Goal: Communication & Community: Answer question/provide support

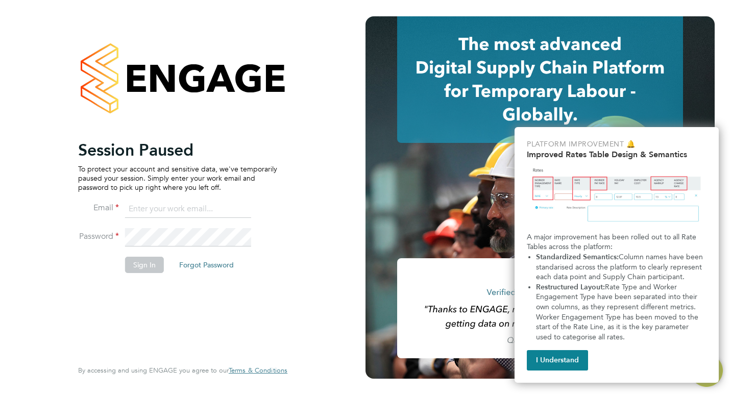
click at [164, 204] on input at bounding box center [188, 209] width 126 height 18
type input "hamza.idris@bgis.com"
click at [156, 258] on button "Sign In" at bounding box center [144, 265] width 39 height 16
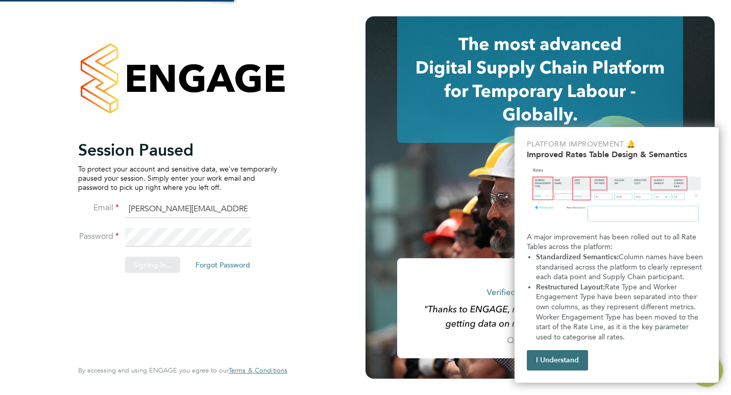
click at [572, 358] on button "I Understand" at bounding box center [557, 360] width 61 height 20
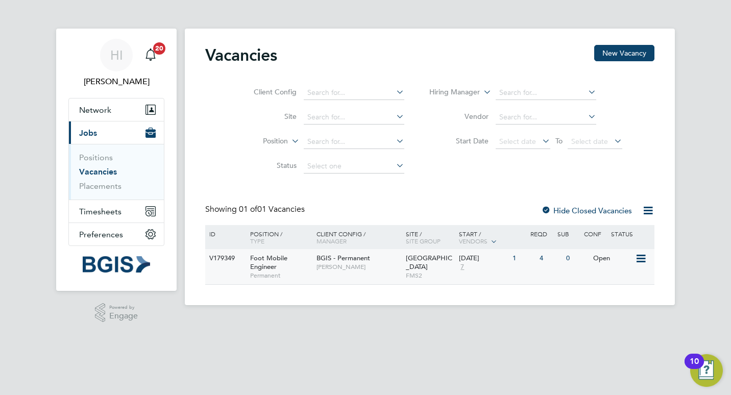
click at [276, 265] on span "Foot Mobile Engineer" at bounding box center [268, 262] width 37 height 17
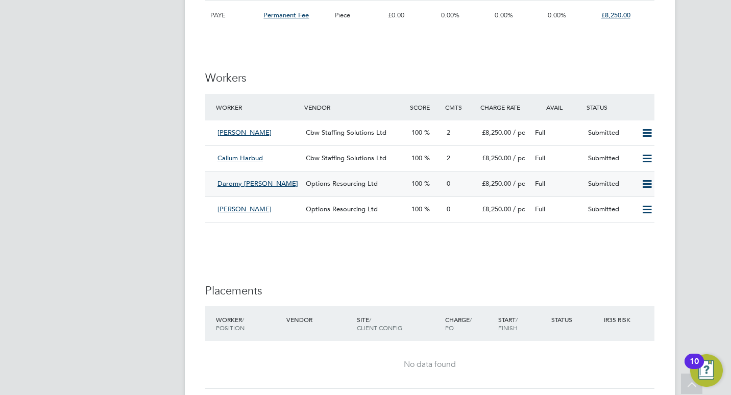
scroll to position [1277, 0]
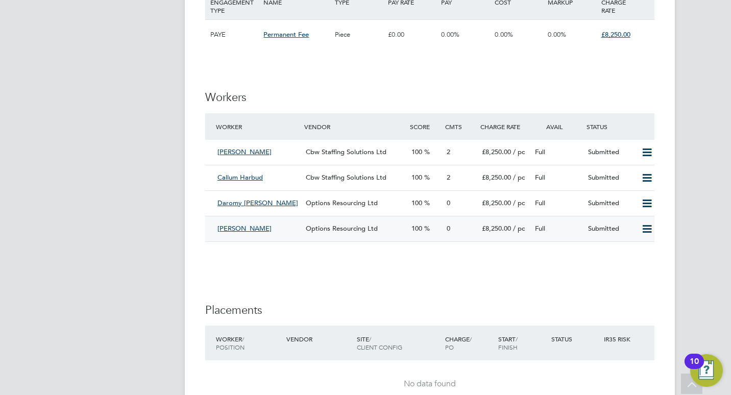
click at [246, 232] on span "[PERSON_NAME]" at bounding box center [245, 228] width 54 height 9
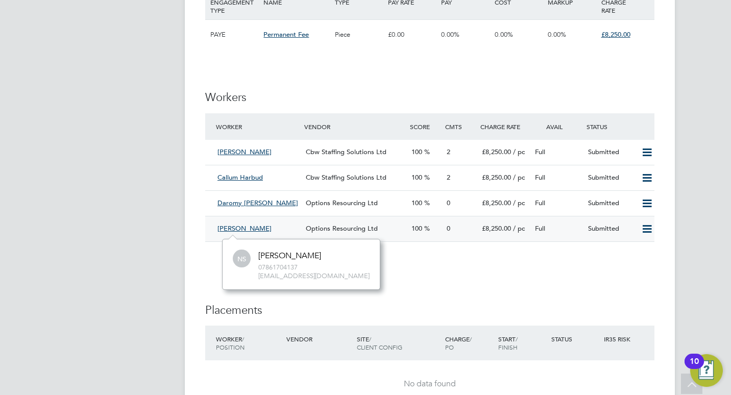
click at [242, 230] on span "[PERSON_NAME]" at bounding box center [245, 228] width 54 height 9
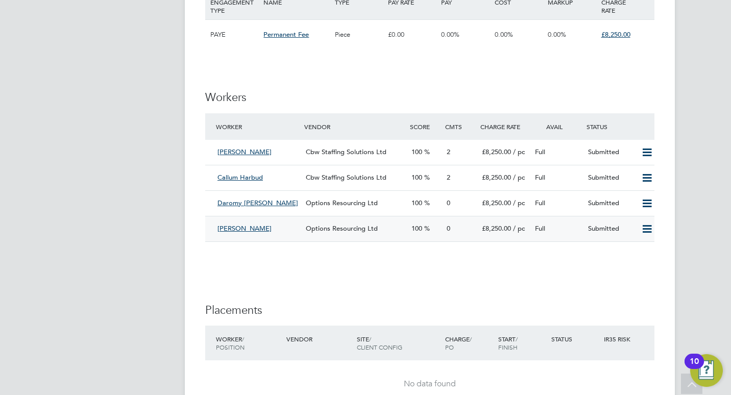
click at [649, 230] on icon at bounding box center [647, 229] width 13 height 8
click at [488, 250] on li "Worker Vendor Score Cmts Charge Rate Avail Status Ben Hanley Cbw Staffing Solut…" at bounding box center [429, 182] width 449 height 139
click at [323, 232] on span "Options Resourcing Ltd" at bounding box center [342, 228] width 72 height 9
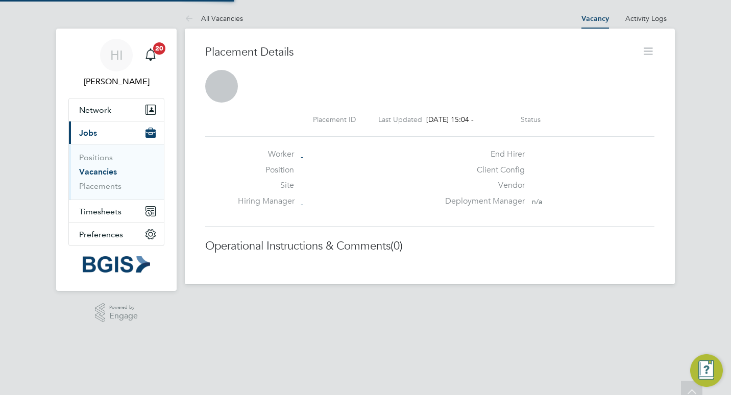
scroll to position [5, 5]
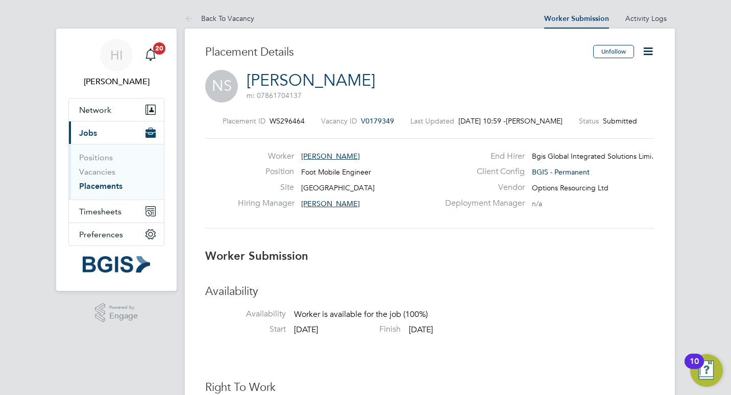
click at [334, 155] on span "Norbert Suri" at bounding box center [330, 156] width 59 height 9
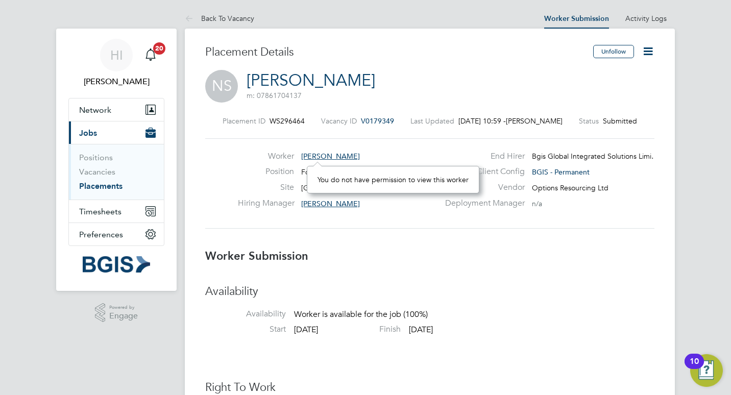
click at [449, 232] on div "Placement ID WS296464 Vacancy ID V0179349 Last Updated 28 Aug 2025, 10:59 - Dan…" at bounding box center [429, 172] width 449 height 137
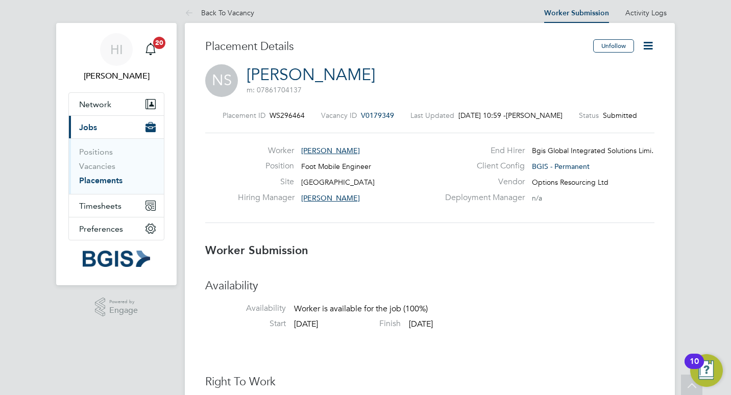
scroll to position [0, 0]
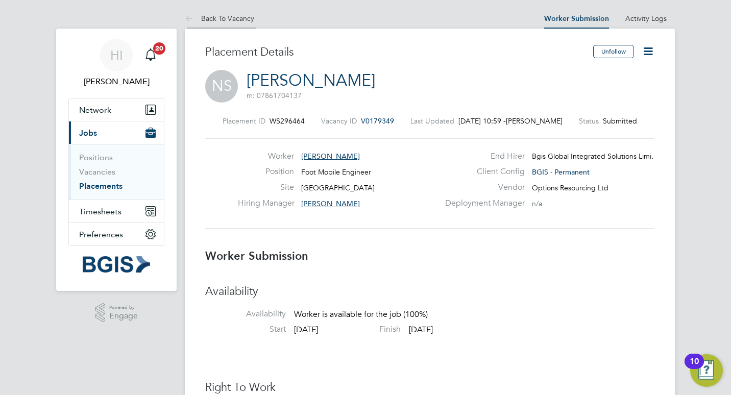
click at [226, 17] on link "Back To Vacancy" at bounding box center [219, 18] width 69 height 9
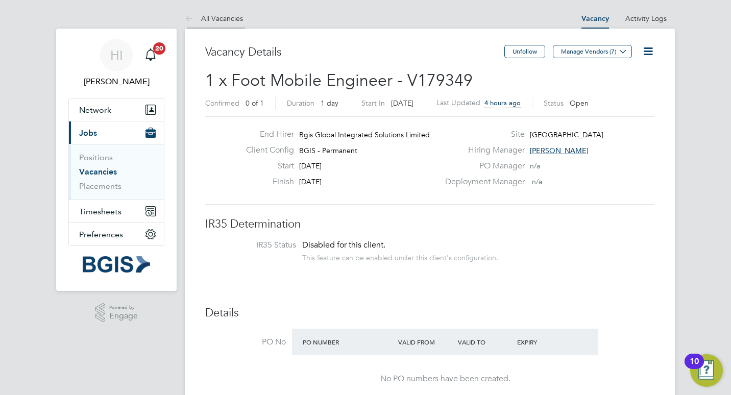
click at [213, 20] on link "All Vacancies" at bounding box center [214, 18] width 58 height 9
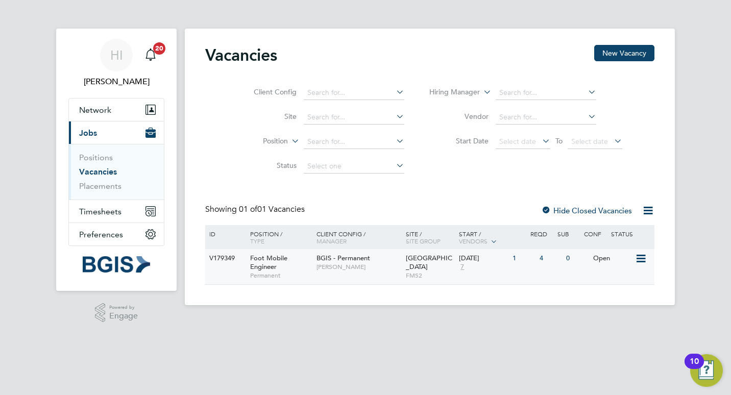
click at [303, 257] on div "Foot Mobile Engineer Permanent" at bounding box center [278, 266] width 71 height 35
click at [266, 263] on span "Foot Mobile Engineer" at bounding box center [268, 262] width 37 height 17
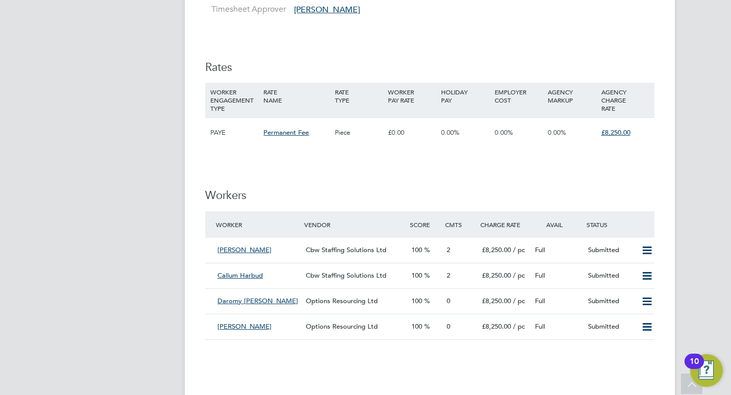
scroll to position [1226, 0]
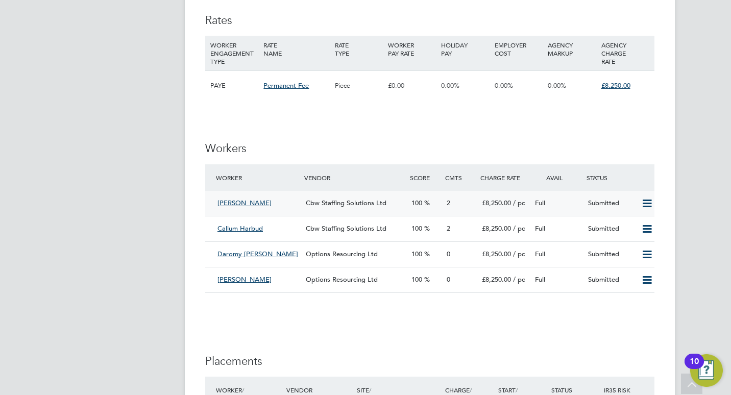
click at [645, 205] on icon at bounding box center [647, 204] width 13 height 8
click at [592, 152] on h3 "Workers" at bounding box center [429, 148] width 449 height 15
click at [238, 203] on span "[PERSON_NAME]" at bounding box center [245, 203] width 54 height 9
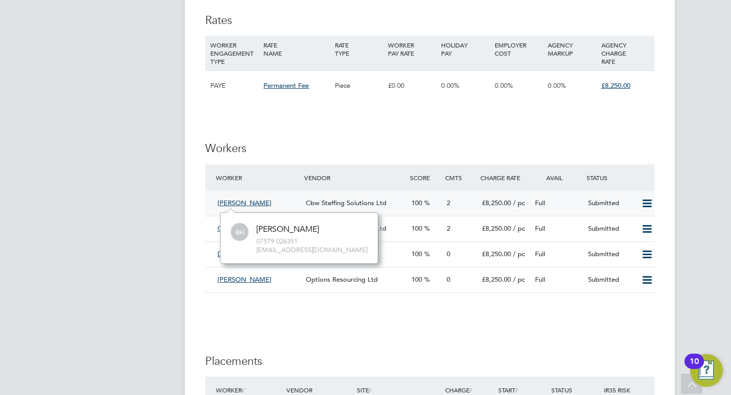
click at [371, 202] on span "Cbw Staffing Solutions Ltd" at bounding box center [346, 203] width 81 height 9
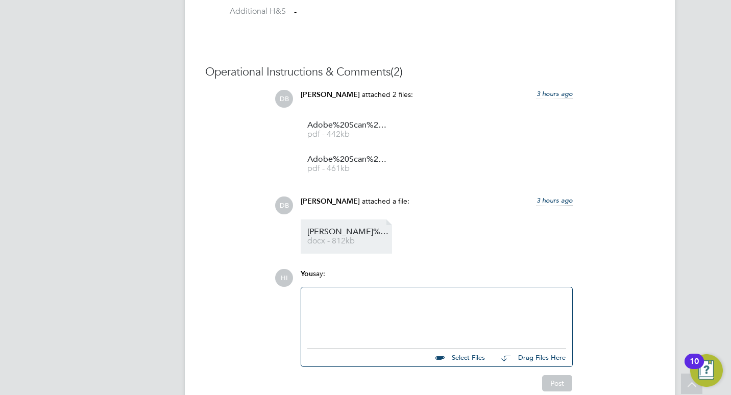
click at [365, 236] on span "Benjamin%20Hanley%20-%20CBW%20Staffing%20Solutions%20CV" at bounding box center [348, 232] width 82 height 8
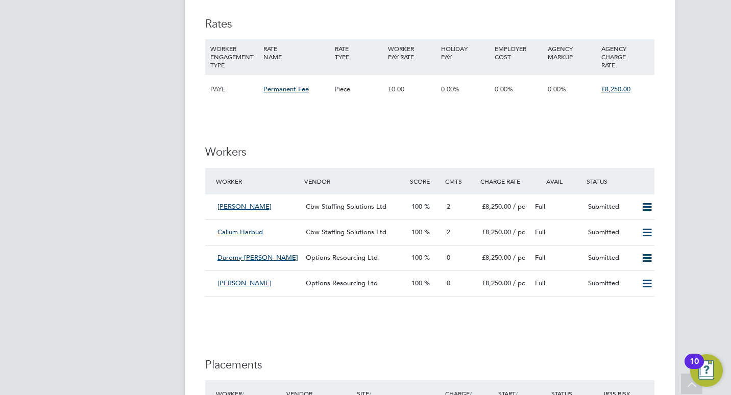
scroll to position [1226, 0]
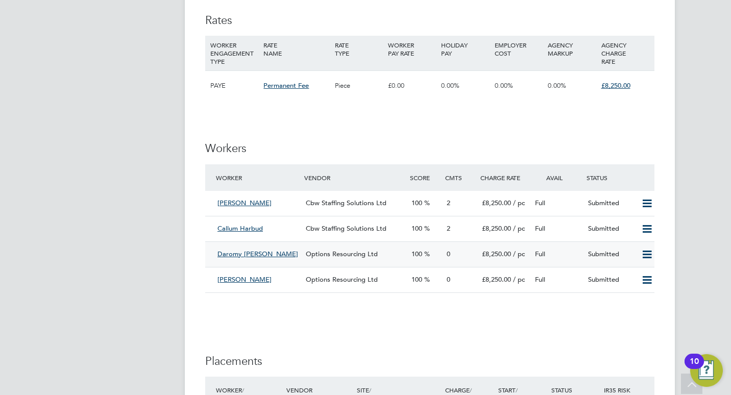
click at [286, 256] on div "Daromy Yearwood" at bounding box center [257, 254] width 88 height 17
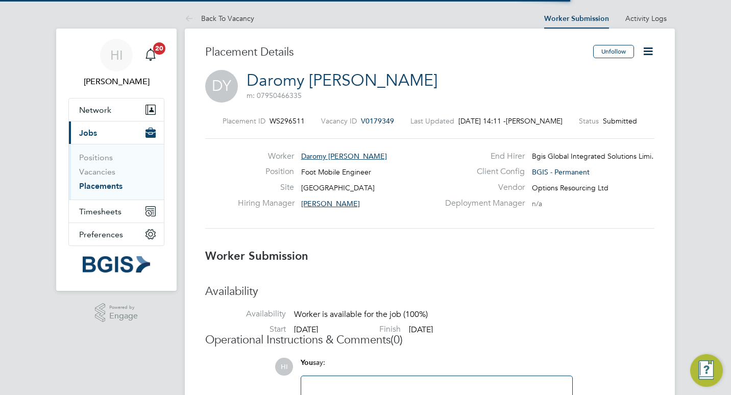
scroll to position [10, 71]
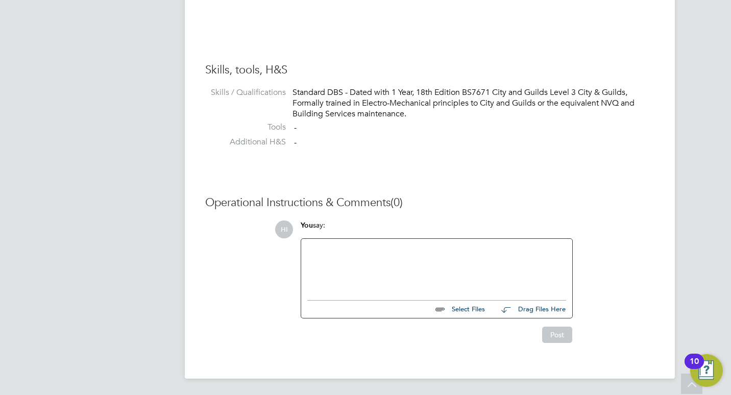
click at [396, 246] on div at bounding box center [436, 267] width 259 height 44
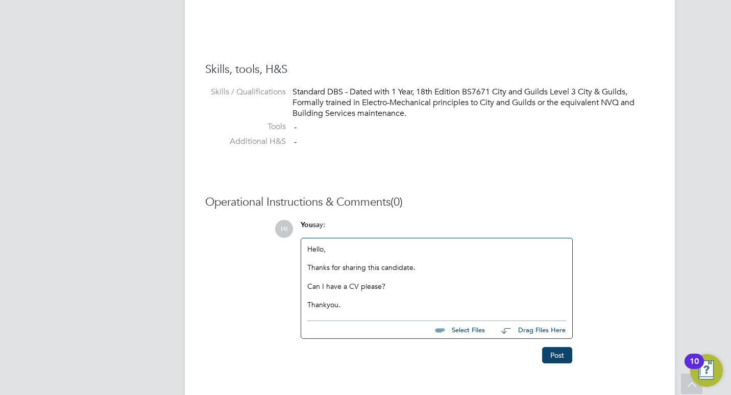
click at [328, 305] on div "Hello, Thanks for sharing this candidate. Can I have a CV please? Thankyou." at bounding box center [436, 277] width 259 height 65
drag, startPoint x: 359, startPoint y: 307, endPoint x: 370, endPoint y: 305, distance: 10.5
click at [359, 307] on div "Hello, Thanks for sharing this candidate. Can I have a CV please? Thank you." at bounding box center [436, 277] width 259 height 65
copy div "Hello, Thanks for sharing this candidate. Can I have a CV please? Thank you."
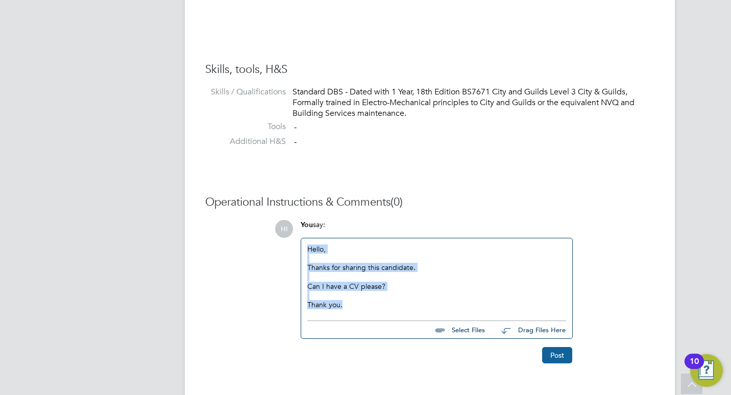
click at [559, 355] on button "Post" at bounding box center [557, 355] width 30 height 16
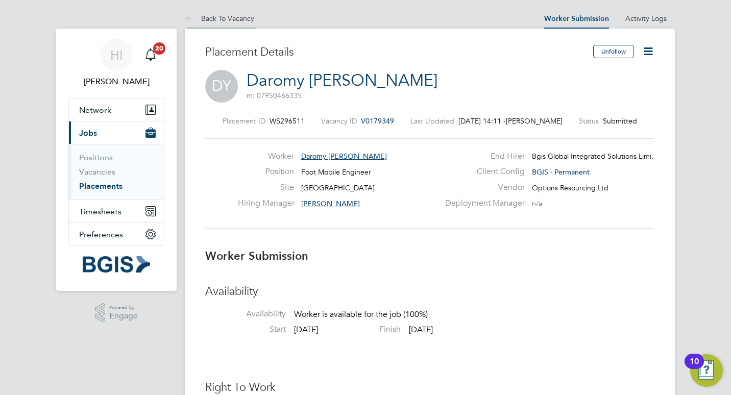
click at [228, 18] on link "Back To Vacancy" at bounding box center [219, 18] width 69 height 9
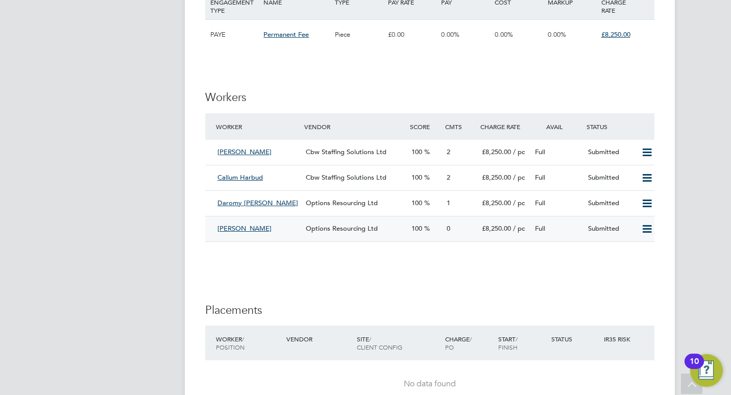
click at [277, 229] on div "Norbert Suri" at bounding box center [257, 229] width 88 height 17
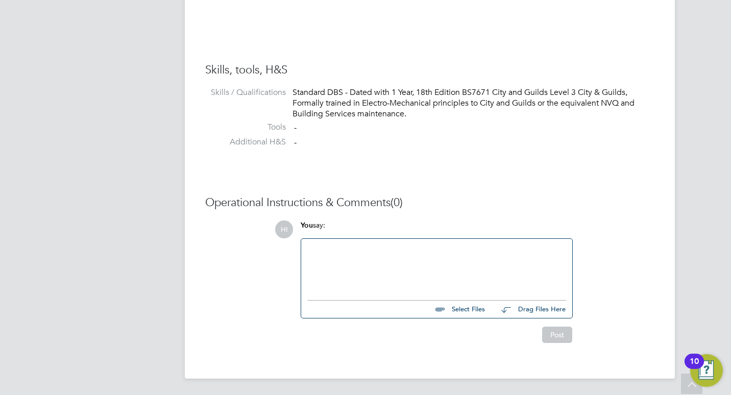
click at [403, 241] on div at bounding box center [436, 267] width 271 height 56
click at [401, 252] on div at bounding box center [436, 267] width 259 height 44
paste div
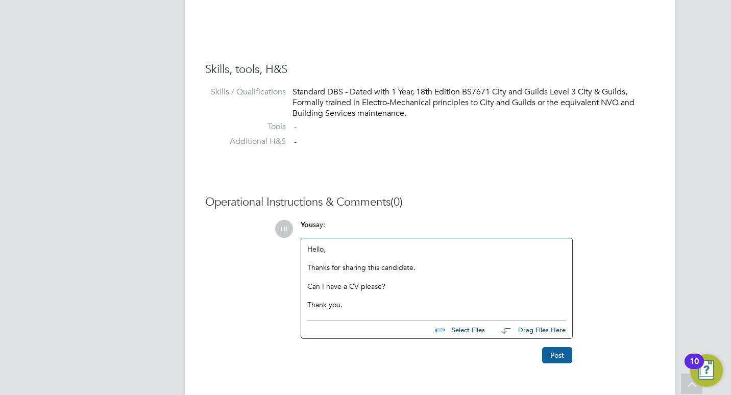
click at [558, 360] on button "Post" at bounding box center [557, 355] width 30 height 16
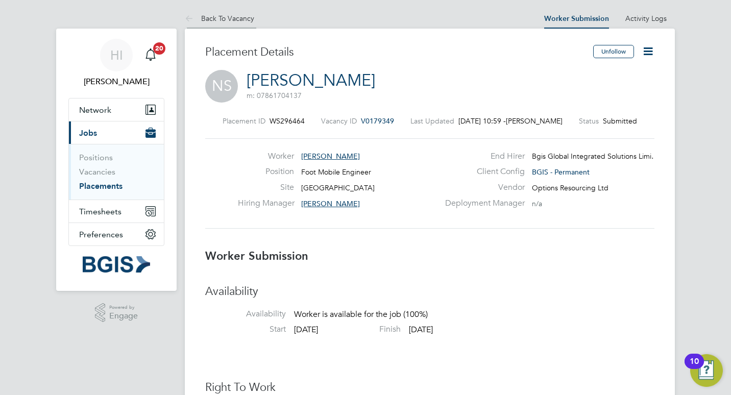
click at [237, 14] on link "Back To Vacancy" at bounding box center [219, 18] width 69 height 9
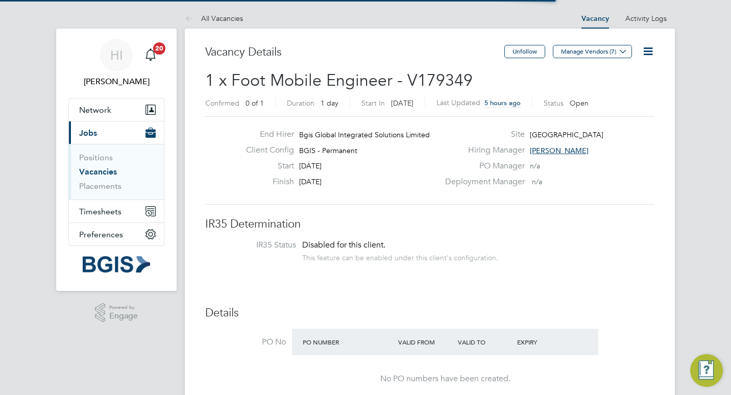
scroll to position [17, 88]
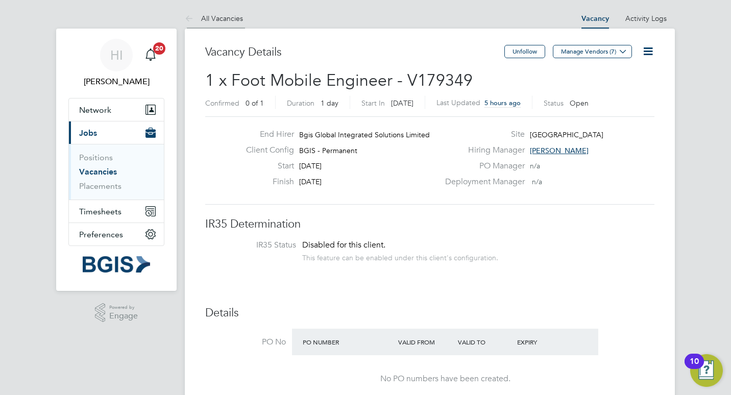
click at [217, 17] on link "All Vacancies" at bounding box center [214, 18] width 58 height 9
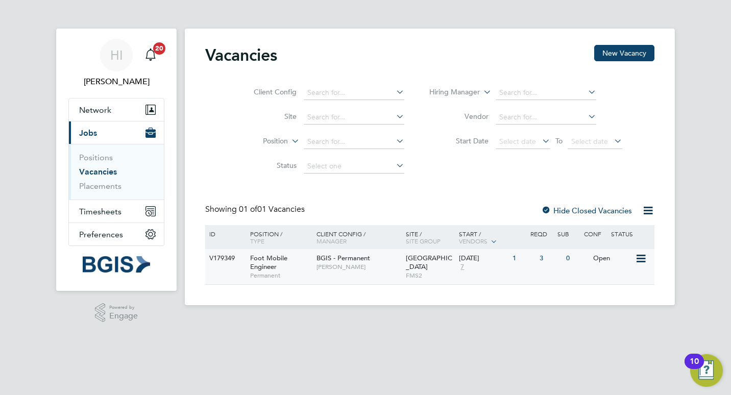
click at [301, 272] on span "Permanent" at bounding box center [280, 276] width 61 height 8
click at [291, 266] on div "Foot Mobile Engineer Permanent" at bounding box center [278, 266] width 71 height 35
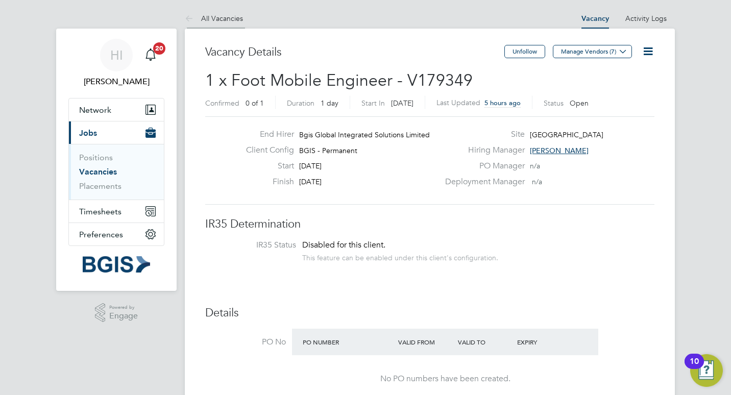
click at [214, 14] on link "All Vacancies" at bounding box center [214, 18] width 58 height 9
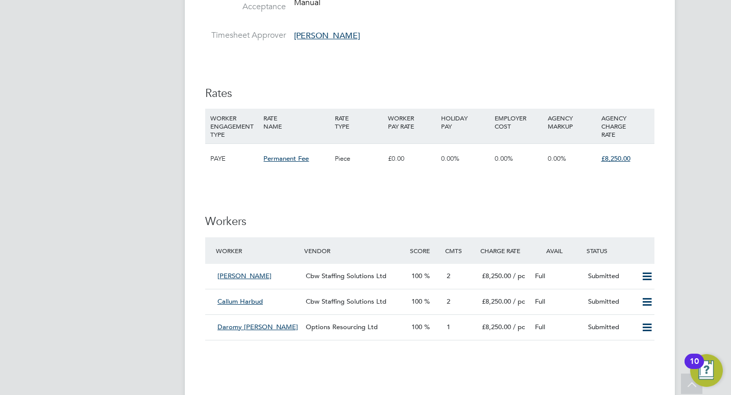
scroll to position [1174, 0]
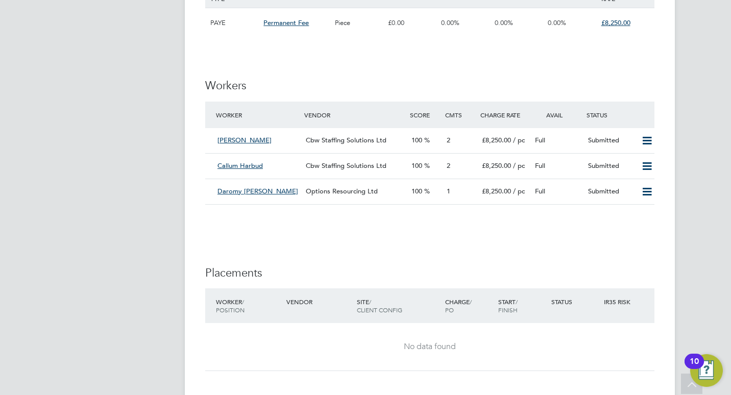
scroll to position [1277, 0]
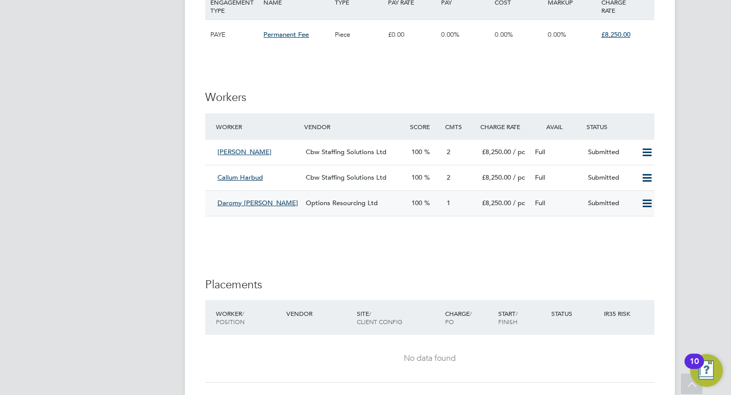
click at [294, 206] on div "Daromy [PERSON_NAME]" at bounding box center [257, 203] width 88 height 17
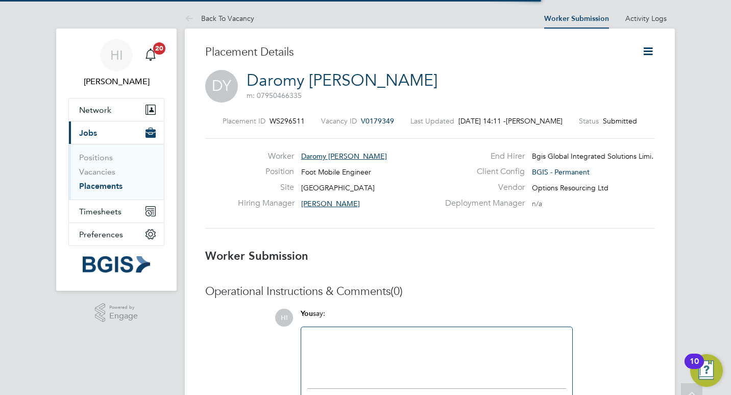
scroll to position [5, 5]
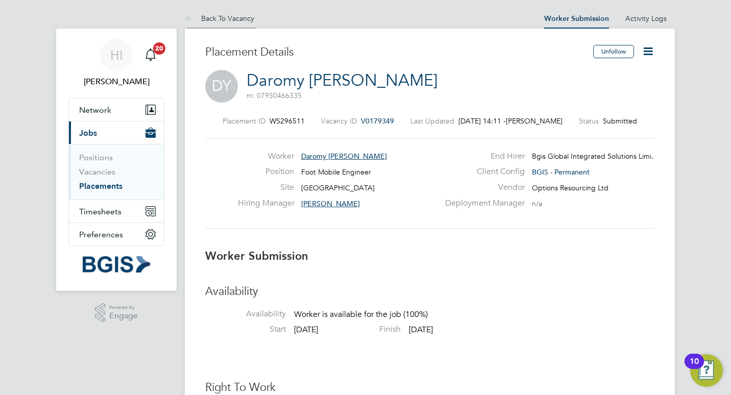
click at [234, 19] on link "Back To Vacancy" at bounding box center [219, 18] width 69 height 9
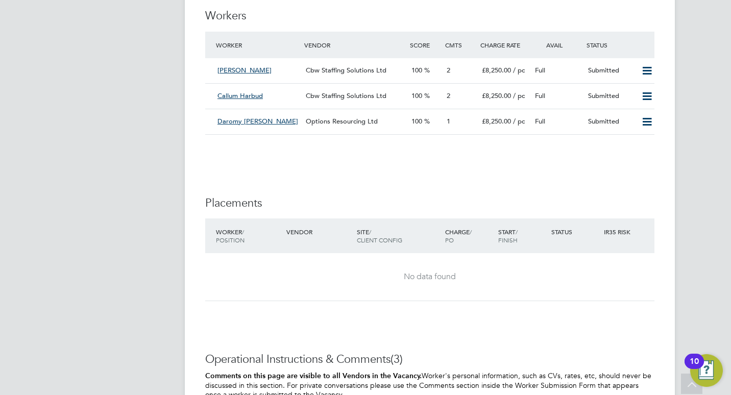
scroll to position [1277, 0]
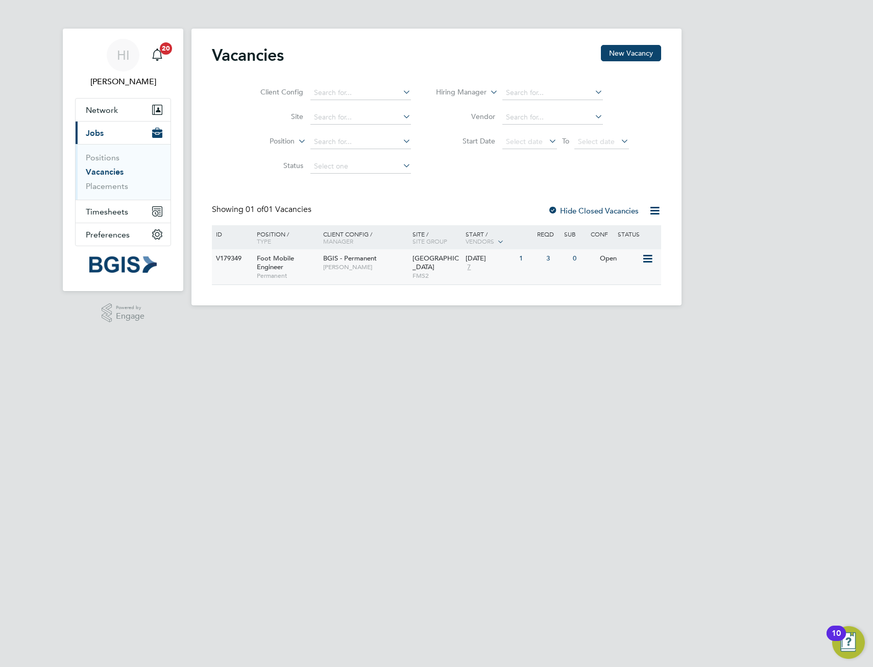
click at [311, 265] on div "Foot Mobile Engineer Permanent" at bounding box center [284, 266] width 71 height 35
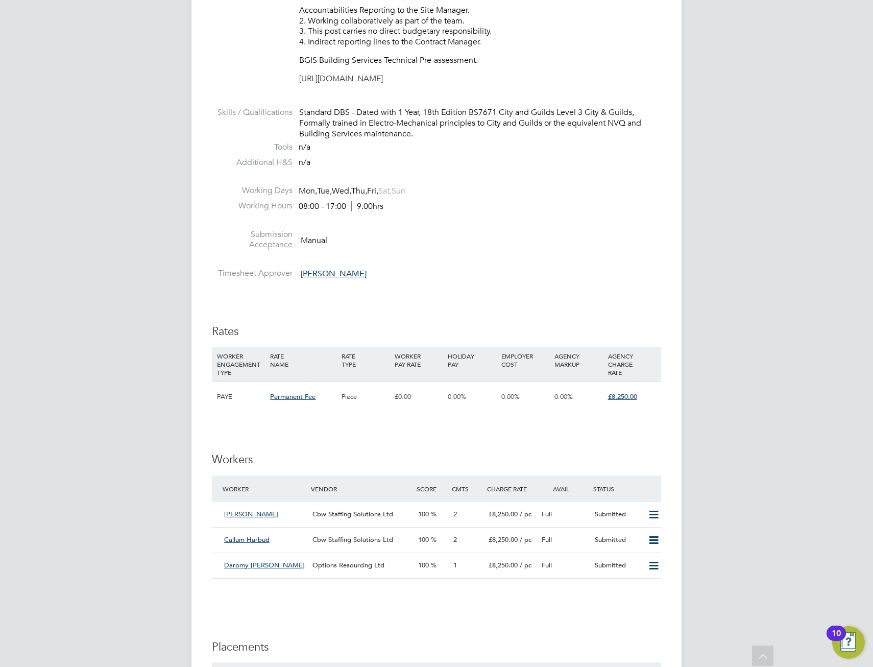
scroll to position [1021, 0]
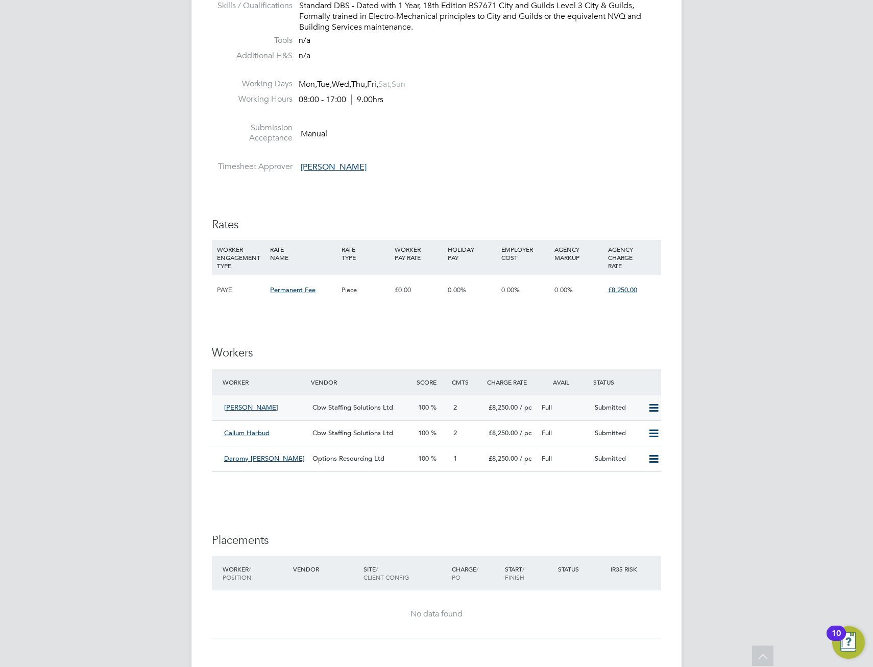
click at [303, 408] on div "[PERSON_NAME]" at bounding box center [264, 407] width 88 height 17
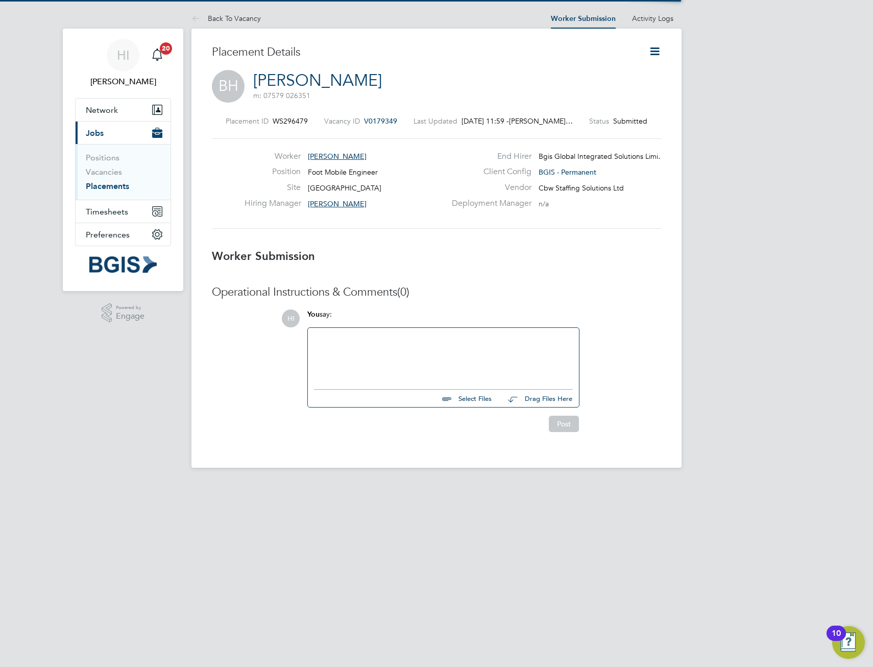
scroll to position [5, 5]
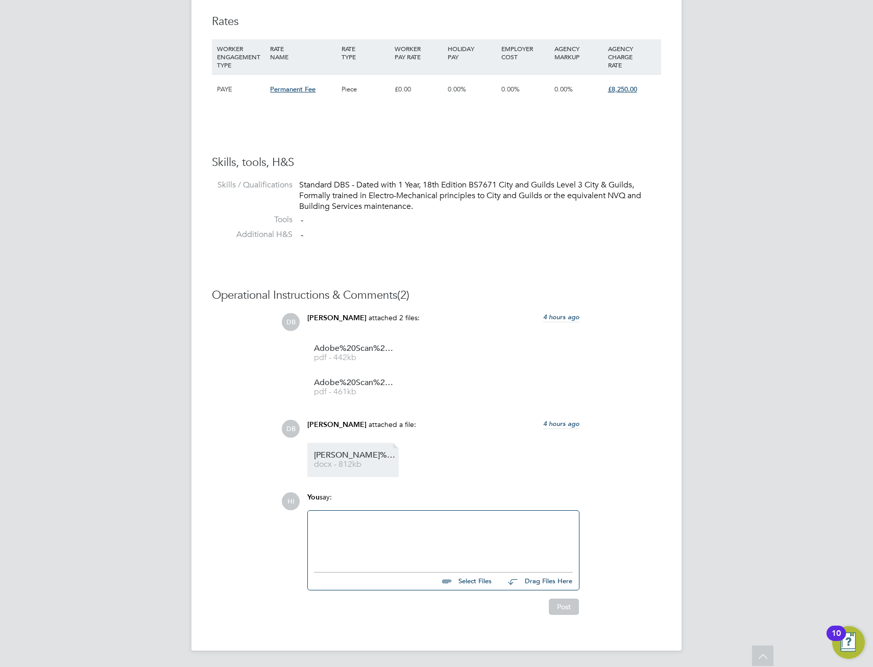
click at [356, 458] on span "[PERSON_NAME]%20Hanley%20-%20CBW%20Staffing%20Solutions%20CV" at bounding box center [355, 455] width 82 height 8
click at [364, 537] on div at bounding box center [443, 539] width 259 height 44
click at [317, 529] on div "Thanks for sharing. only diploma level and wants a supervisor role" at bounding box center [443, 539] width 259 height 44
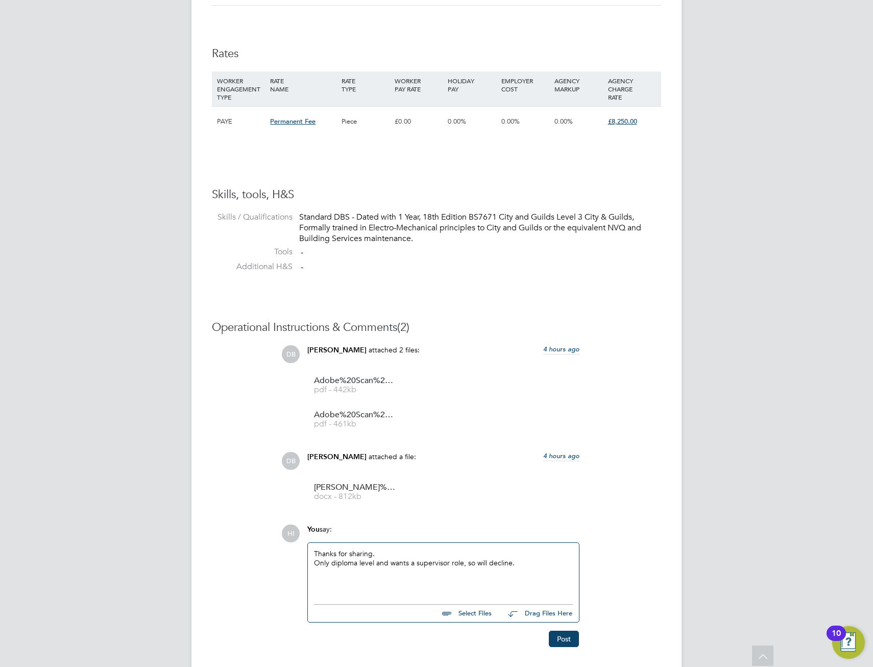
scroll to position [697, 0]
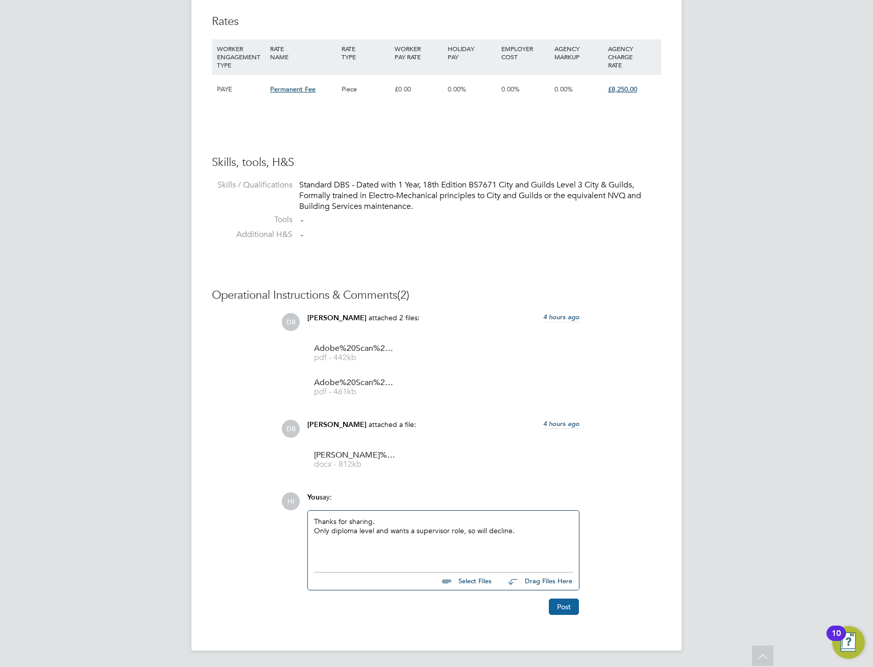
click at [564, 604] on button "Post" at bounding box center [564, 606] width 30 height 16
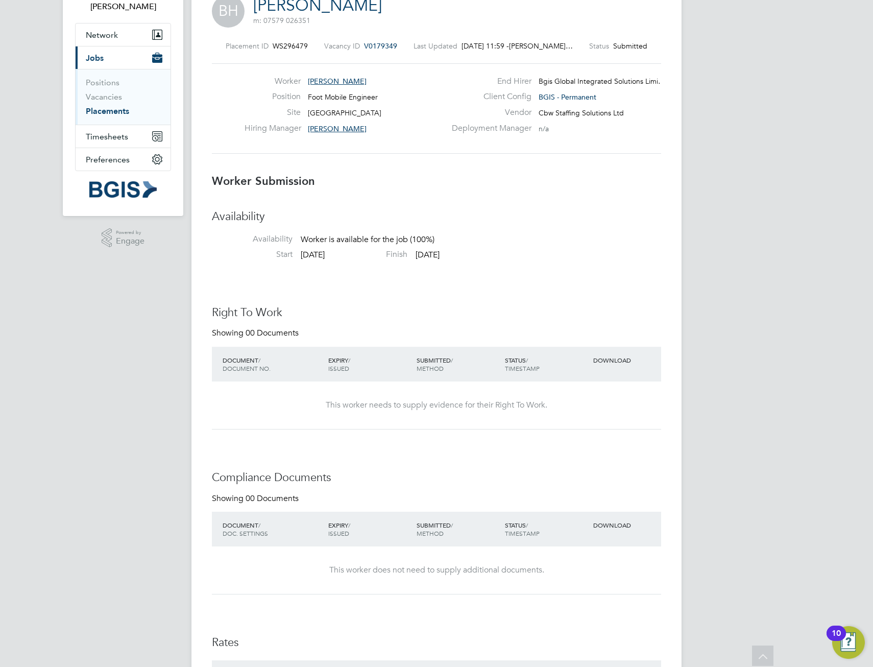
scroll to position [0, 0]
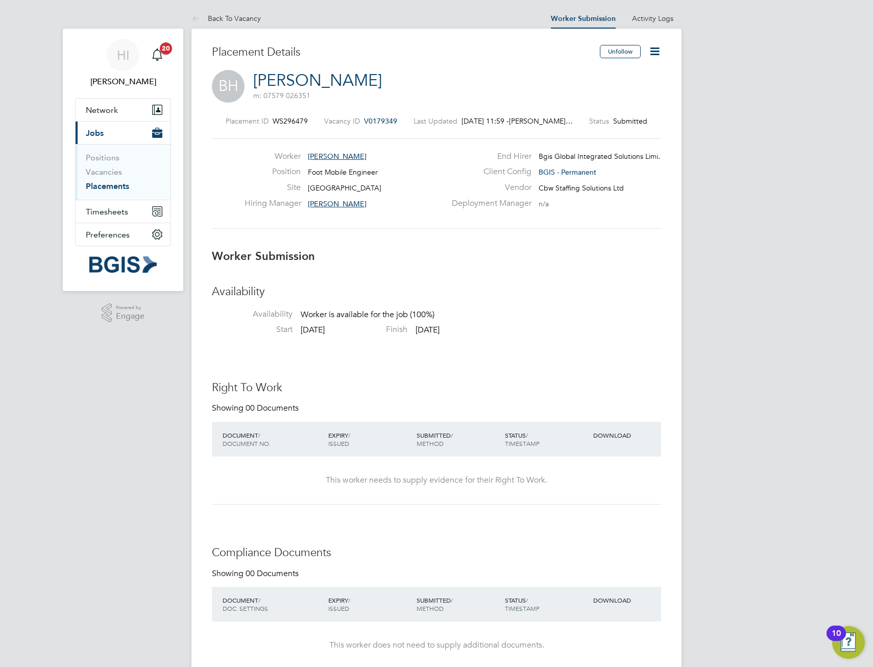
click at [652, 57] on icon at bounding box center [655, 51] width 13 height 13
click at [592, 110] on li "Reject" at bounding box center [612, 110] width 94 height 14
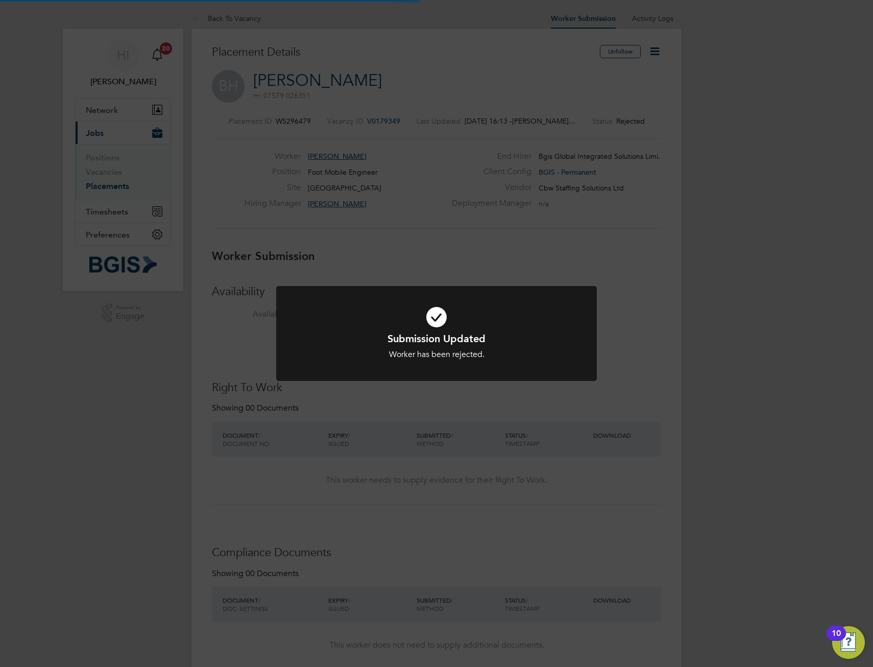
scroll to position [30, 71]
click at [653, 328] on div "Submission Updated Worker has been rejected. Cancel Okay" at bounding box center [436, 333] width 873 height 667
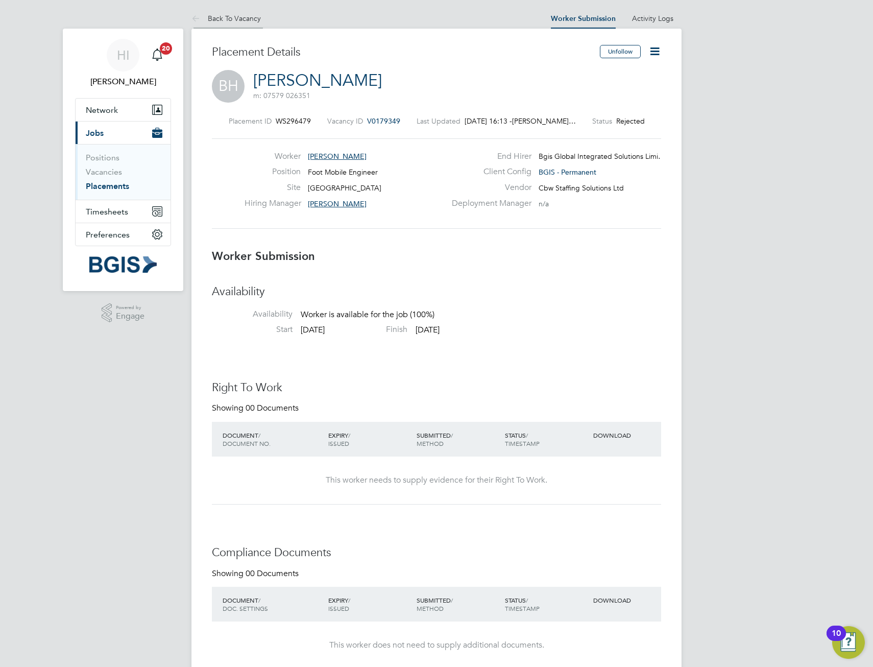
click at [231, 20] on link "Back To Vacancy" at bounding box center [225, 18] width 69 height 9
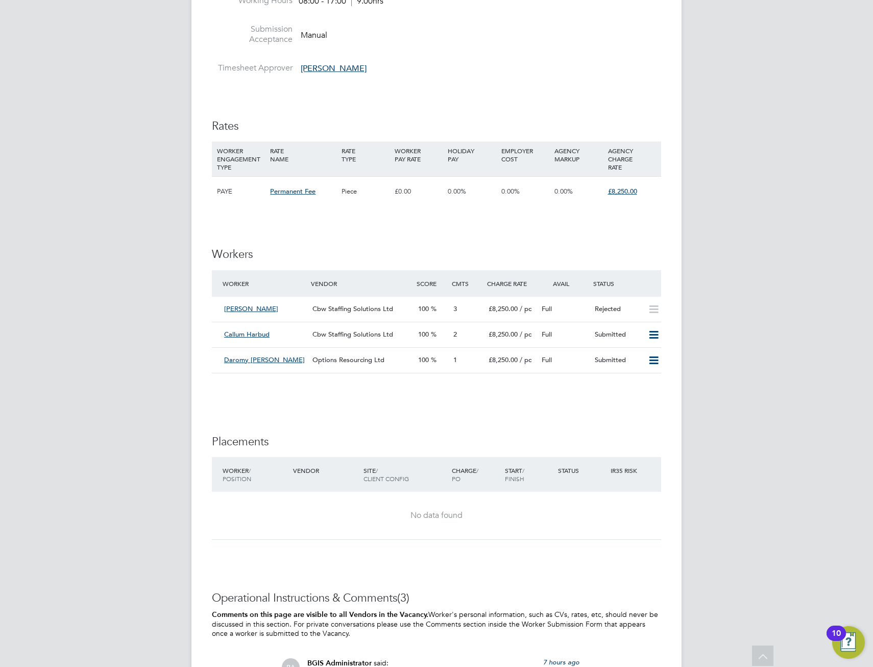
scroll to position [1123, 0]
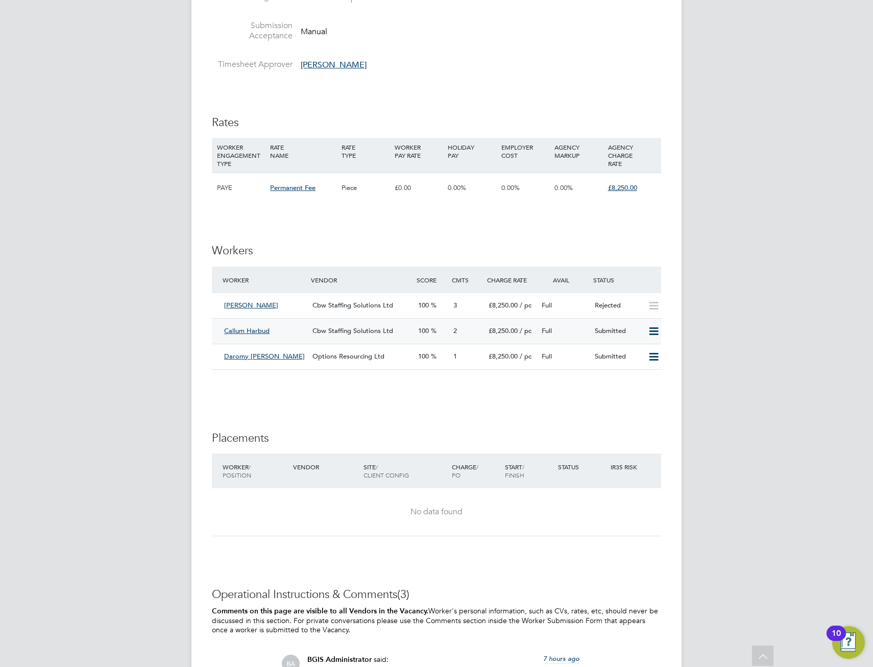
click at [652, 332] on icon at bounding box center [653, 331] width 13 height 8
click at [473, 401] on div "IR35 Determination IR35 Status Disabled for this client. This feature can be en…" at bounding box center [436, 76] width 449 height 1964
click at [244, 325] on div "Callum Harbud" at bounding box center [264, 331] width 88 height 17
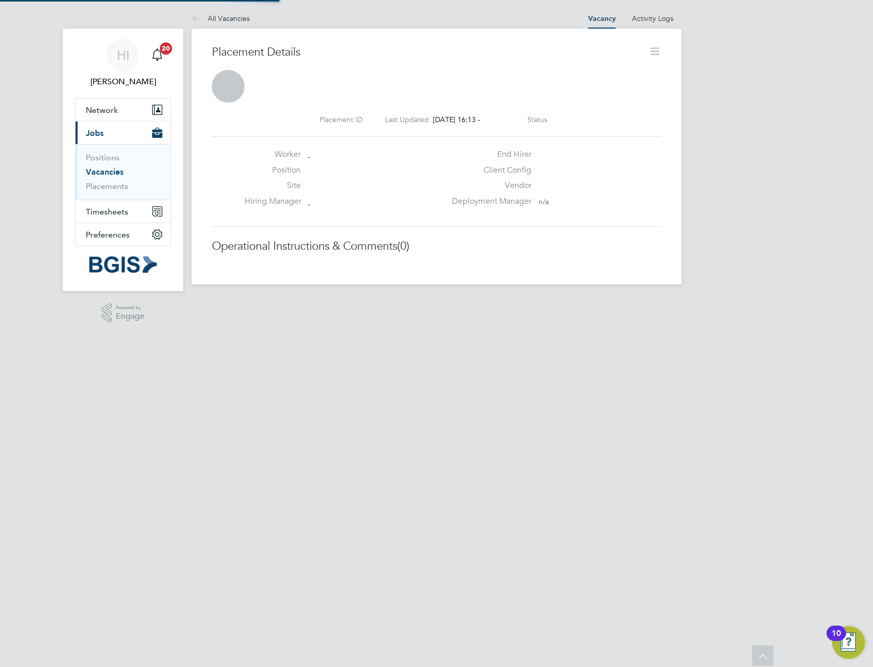
scroll to position [5, 5]
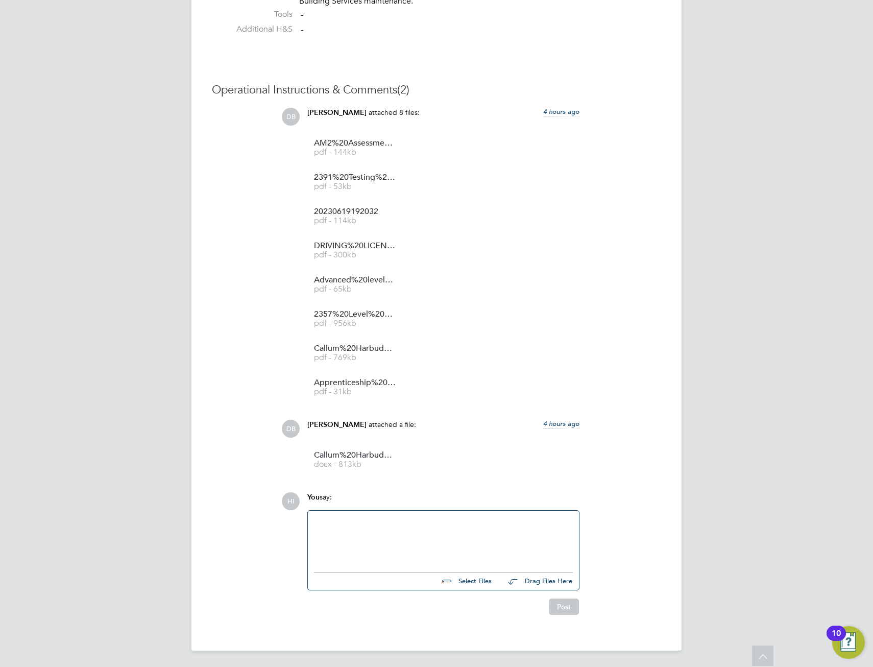
click at [373, 525] on div at bounding box center [443, 539] width 259 height 44
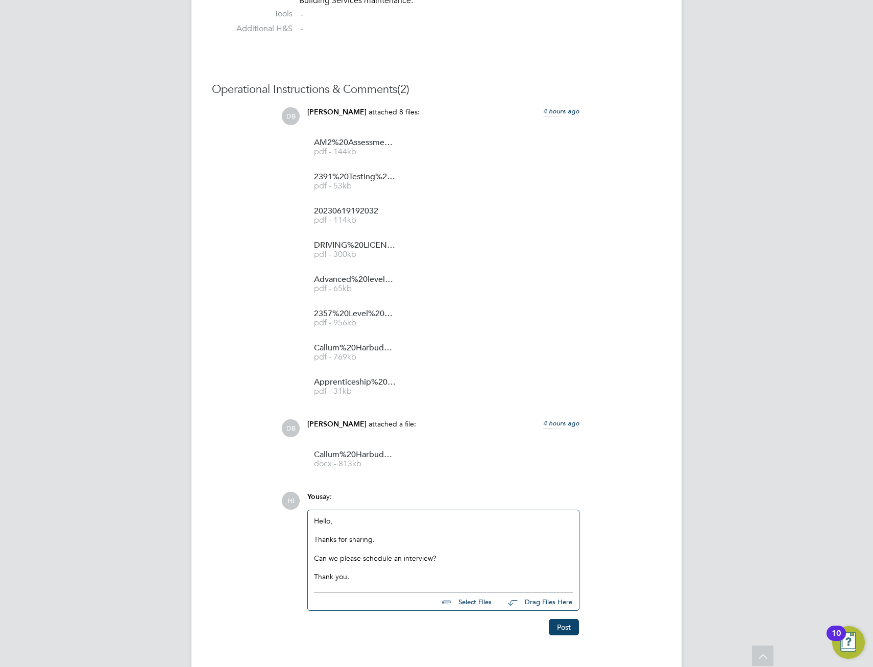
click at [399, 555] on div "Can we please schedule an interview?" at bounding box center [443, 558] width 259 height 9
click at [557, 629] on button "Post" at bounding box center [564, 627] width 30 height 16
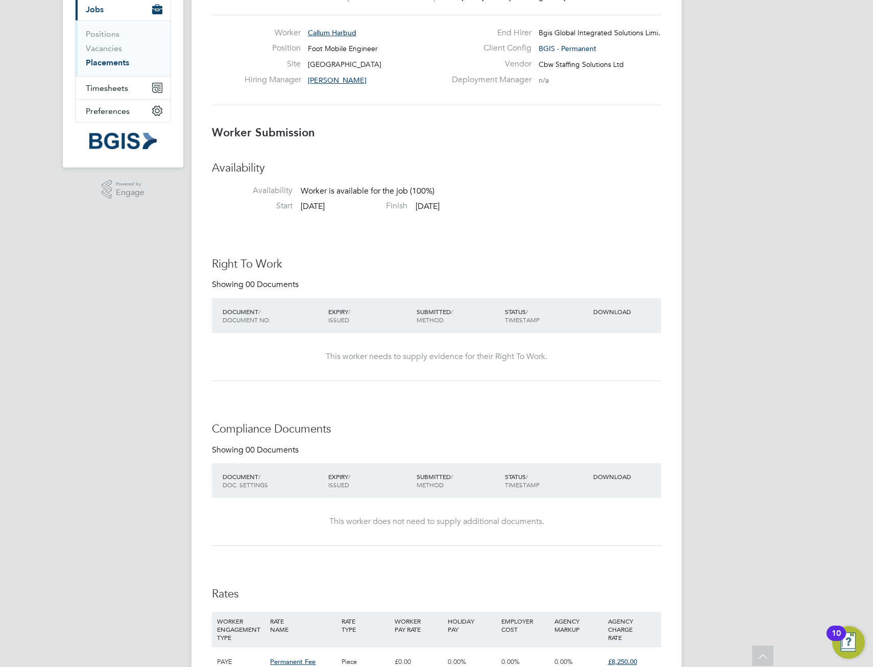
scroll to position [0, 0]
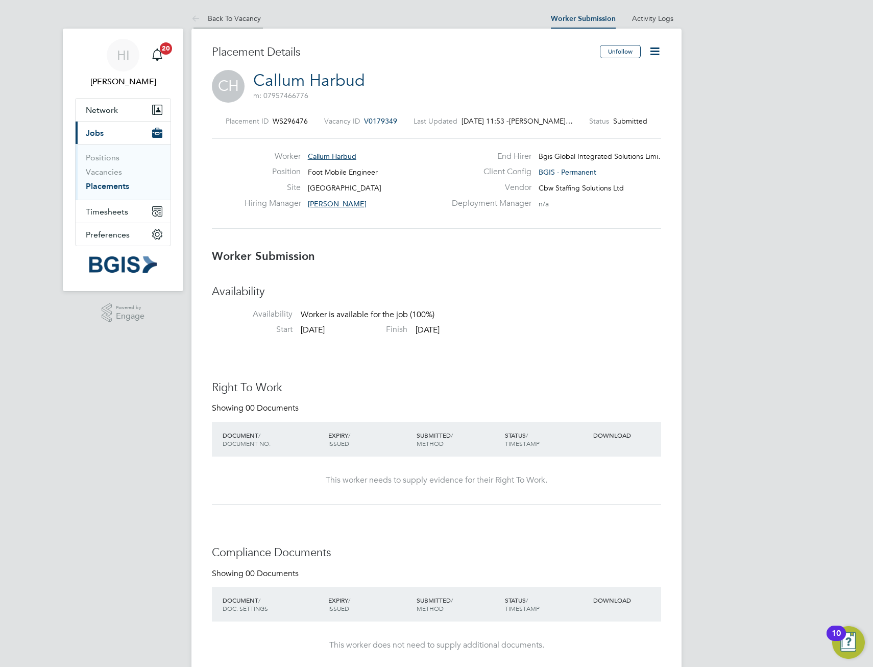
click at [236, 20] on link "Back To Vacancy" at bounding box center [225, 18] width 69 height 9
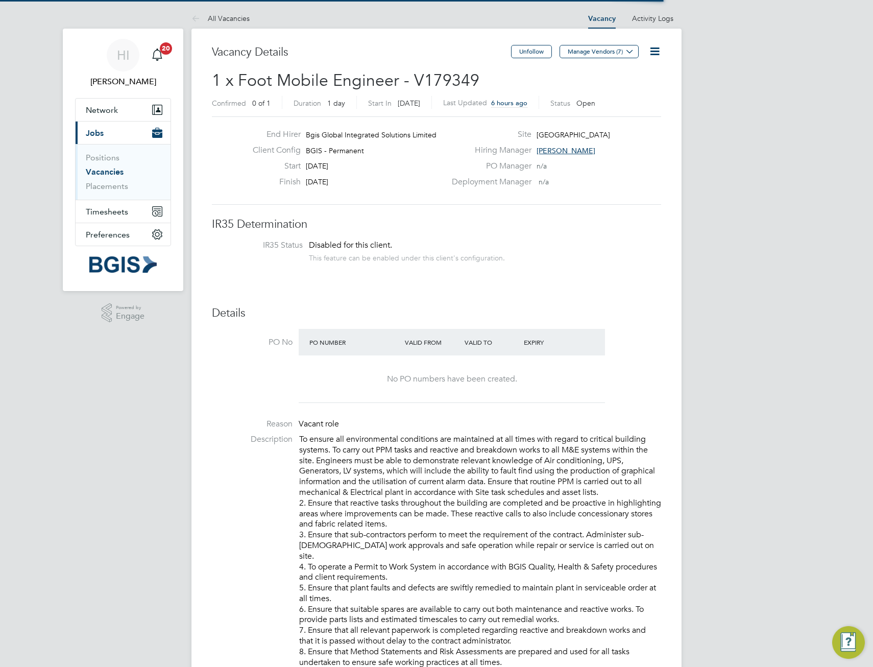
scroll to position [17, 89]
